Goal: Transaction & Acquisition: Book appointment/travel/reservation

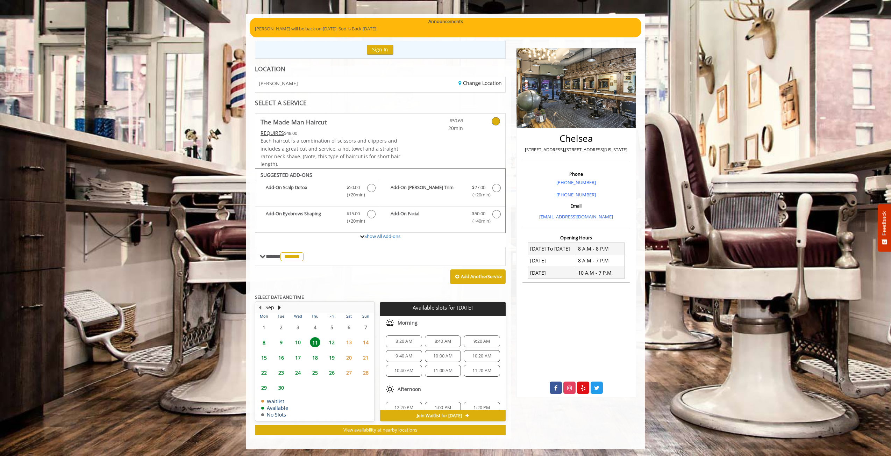
scroll to position [103, 0]
click at [280, 305] on button "Next Month" at bounding box center [279, 308] width 6 height 8
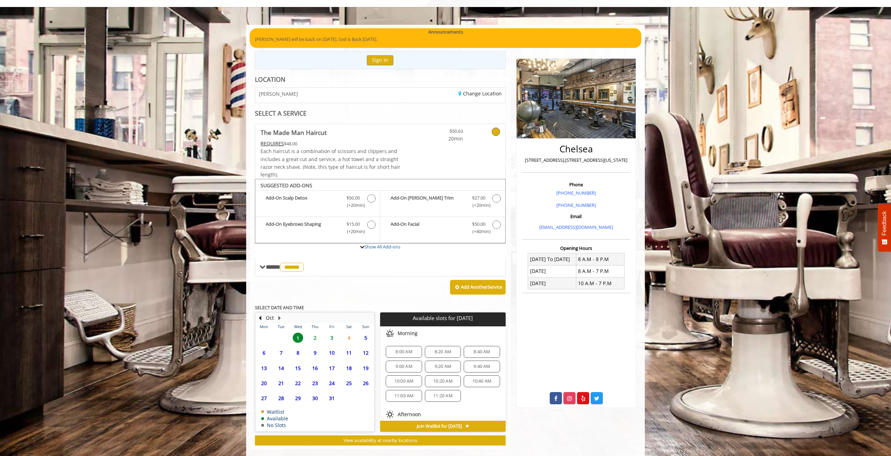
scroll to position [47, 0]
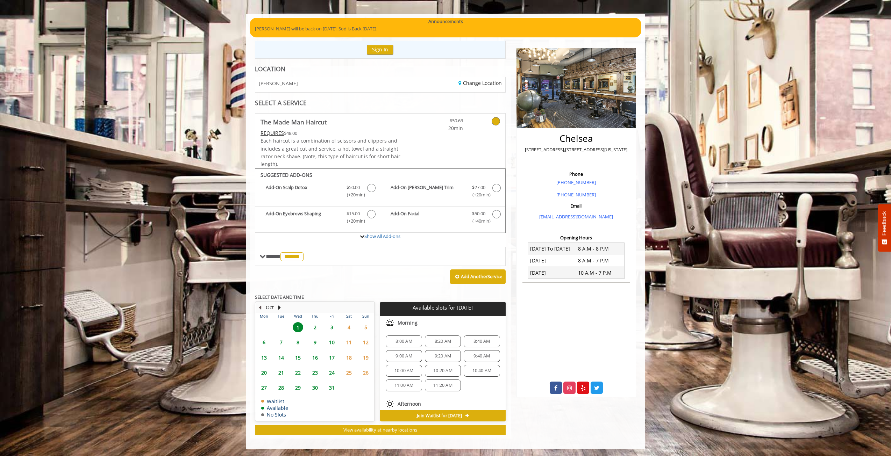
click at [260, 305] on button "Previous Month" at bounding box center [260, 308] width 6 height 8
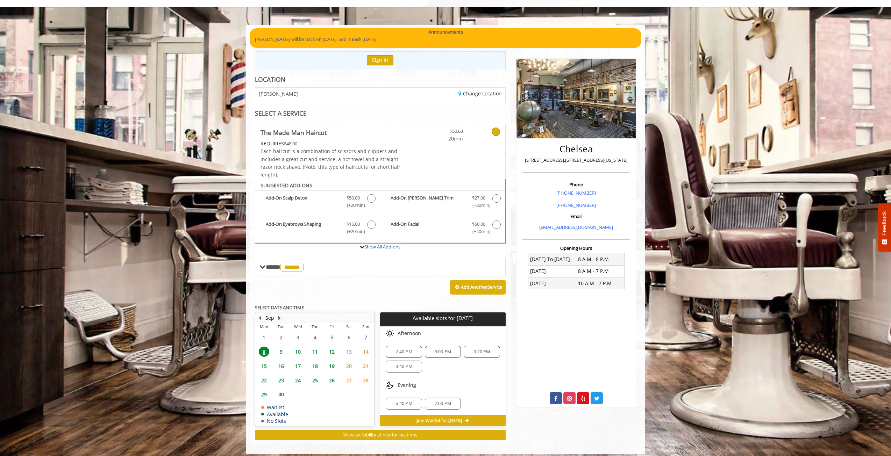
scroll to position [41, 0]
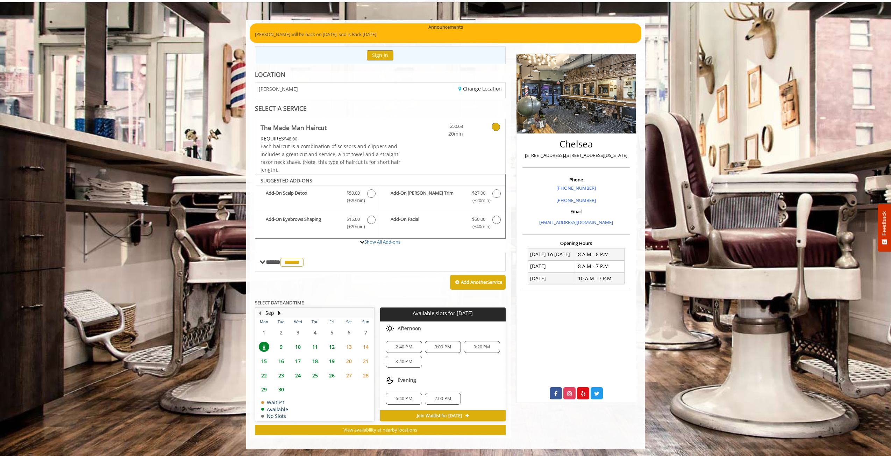
click at [283, 345] on span "9" at bounding box center [281, 347] width 10 height 10
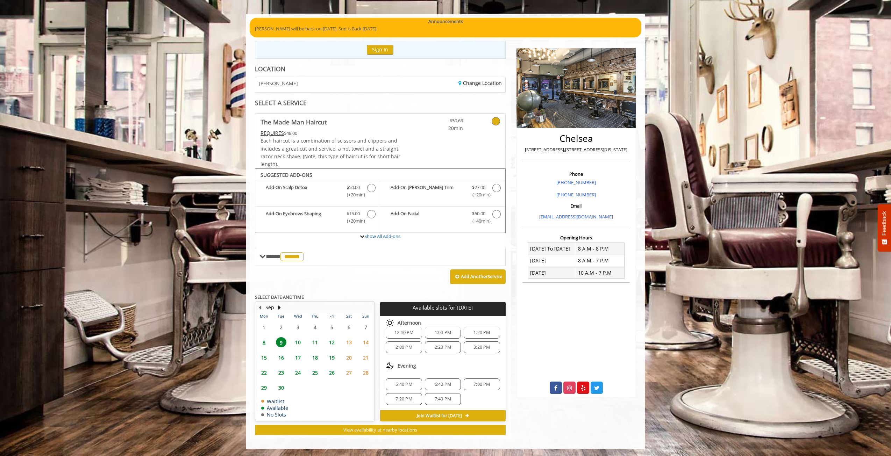
scroll to position [61, 0]
click at [447, 386] on span "6:40 PM" at bounding box center [442, 384] width 16 height 6
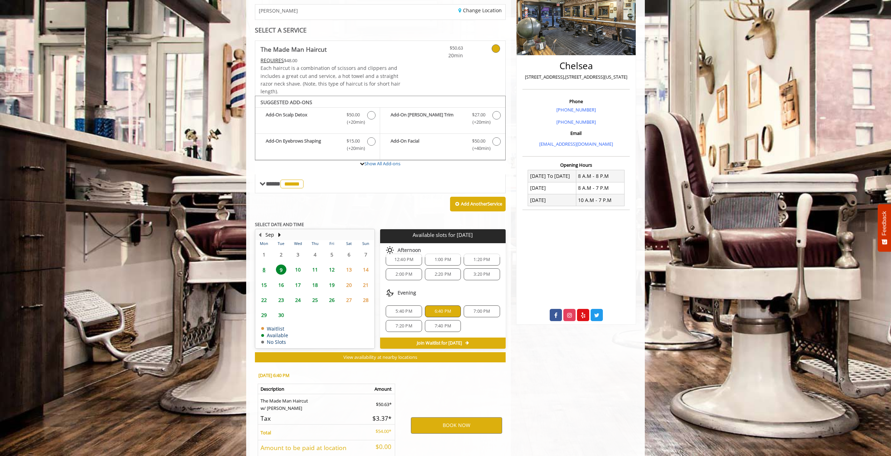
scroll to position [173, 0]
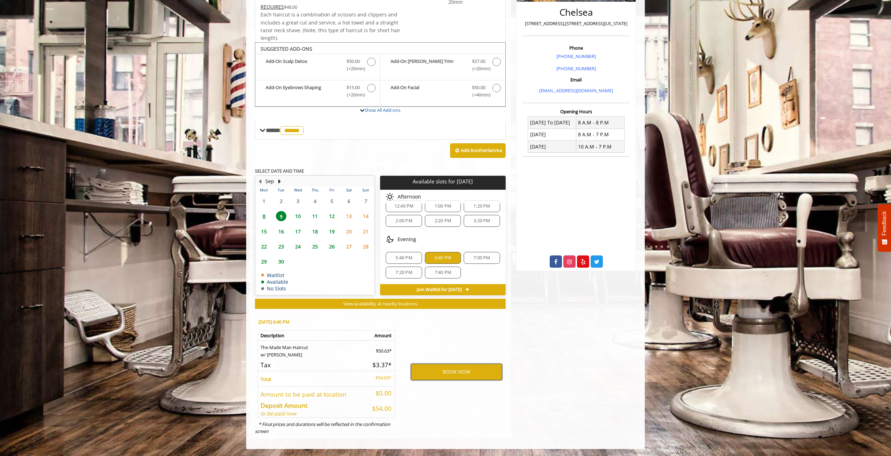
click at [465, 374] on button "BOOK NOW" at bounding box center [456, 372] width 91 height 16
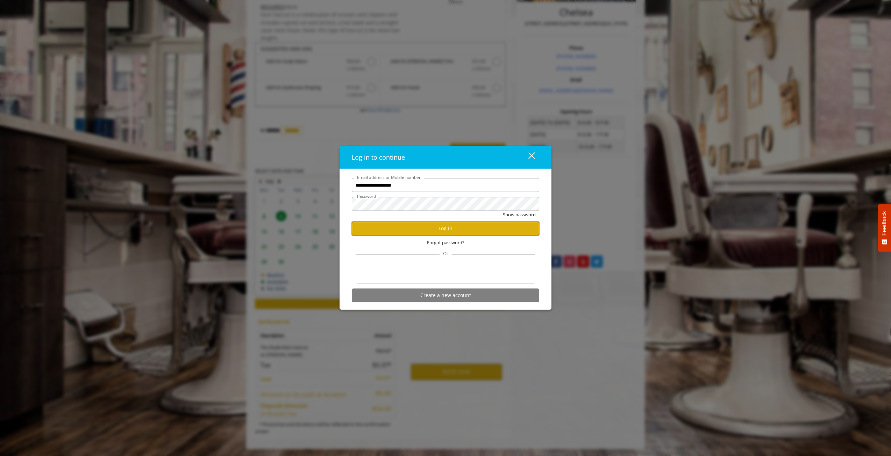
click at [460, 226] on button "Log in" at bounding box center [445, 229] width 187 height 14
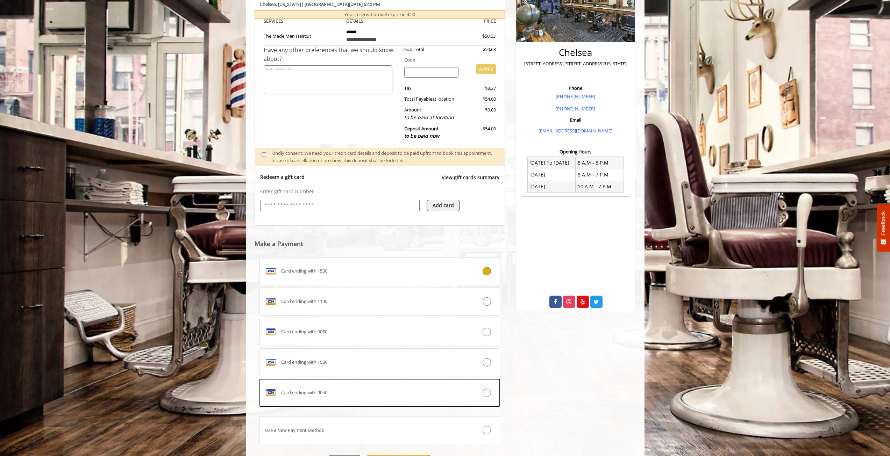
scroll to position [140, 0]
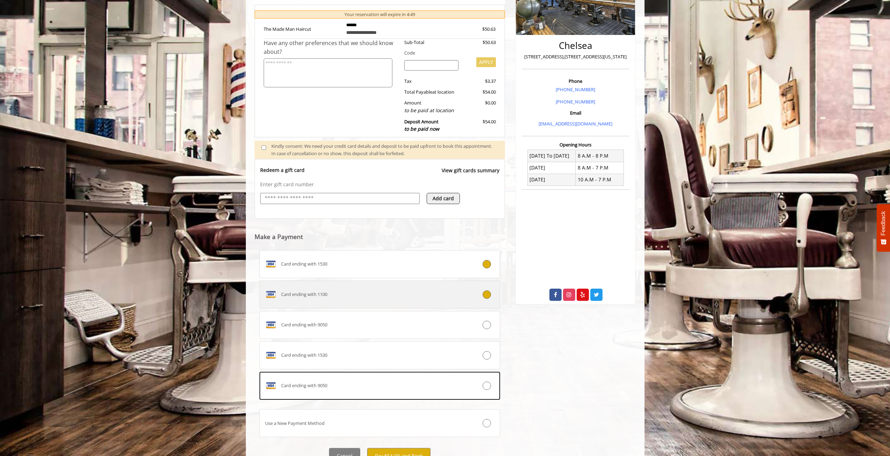
click at [484, 296] on icon at bounding box center [486, 294] width 8 height 8
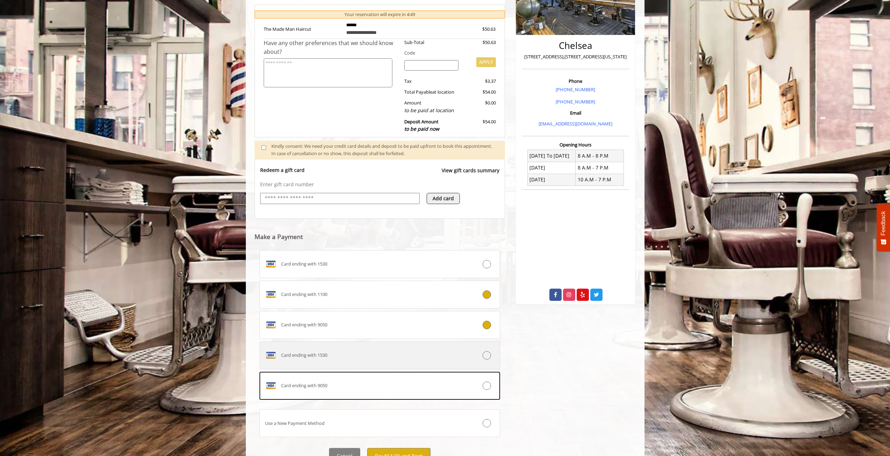
scroll to position [172, 0]
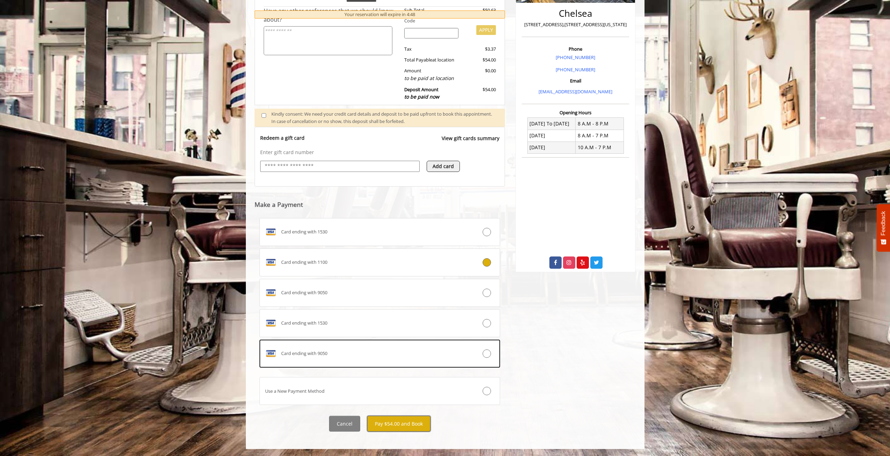
click at [413, 422] on button "Pay $54.00 and Book" at bounding box center [398, 424] width 63 height 16
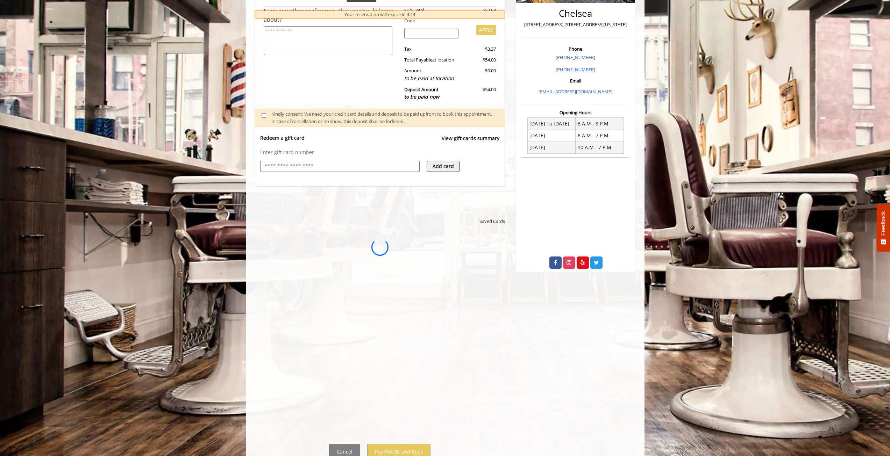
scroll to position [0, 0]
